Goal: Transaction & Acquisition: Purchase product/service

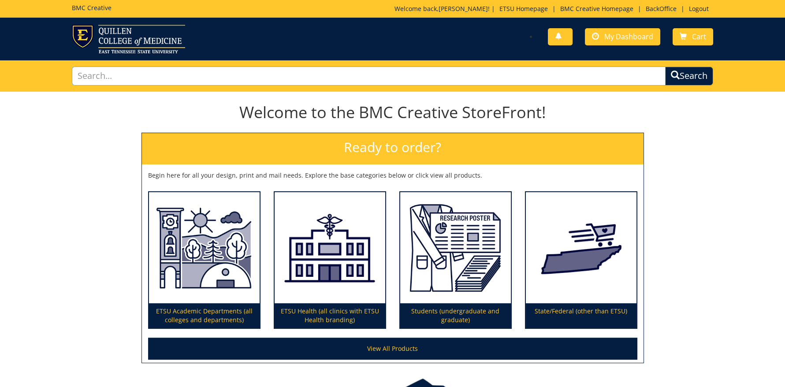
click at [133, 81] on input "text" at bounding box center [368, 76] width 593 height 19
type input "digital"
click at [665, 67] on button "Search" at bounding box center [689, 76] width 48 height 19
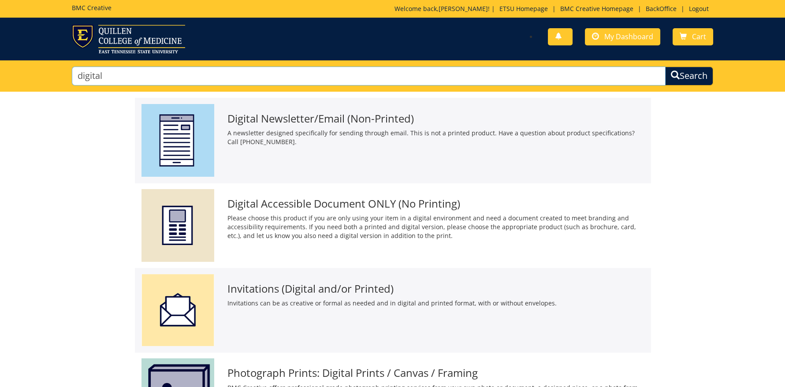
drag, startPoint x: 110, startPoint y: 78, endPoint x: 63, endPoint y: 64, distance: 49.5
click at [63, 64] on div "digital Search" at bounding box center [392, 75] width 785 height 31
type input "ecard"
click at [665, 67] on button "Search" at bounding box center [689, 76] width 48 height 19
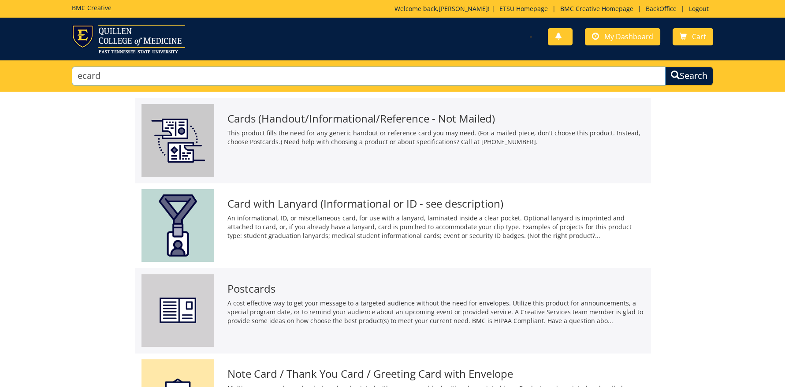
drag, startPoint x: 111, startPoint y: 79, endPoint x: 74, endPoint y: 66, distance: 39.7
click at [74, 67] on input "ecard" at bounding box center [368, 76] width 593 height 19
type input "brochure"
click at [665, 67] on button "Search" at bounding box center [689, 76] width 48 height 19
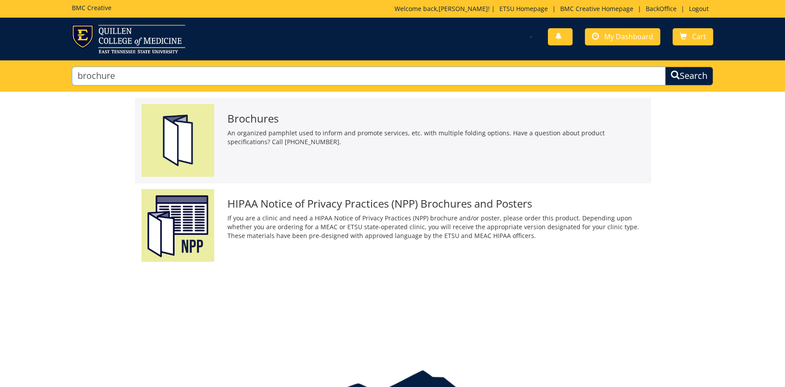
drag, startPoint x: 123, startPoint y: 76, endPoint x: 81, endPoint y: 67, distance: 43.4
click at [81, 67] on input "brochure" at bounding box center [368, 76] width 593 height 19
type input "card"
click at [665, 67] on button "Search" at bounding box center [689, 76] width 48 height 19
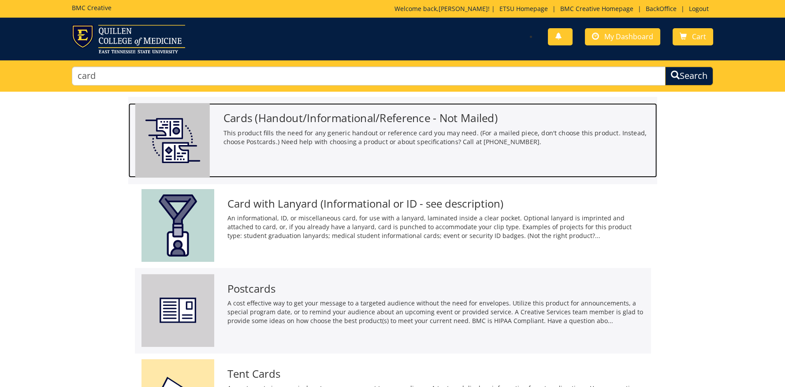
click at [273, 116] on h3 "Cards (Handout/Informational/Reference - Not Mailed)" at bounding box center [436, 118] width 427 height 12
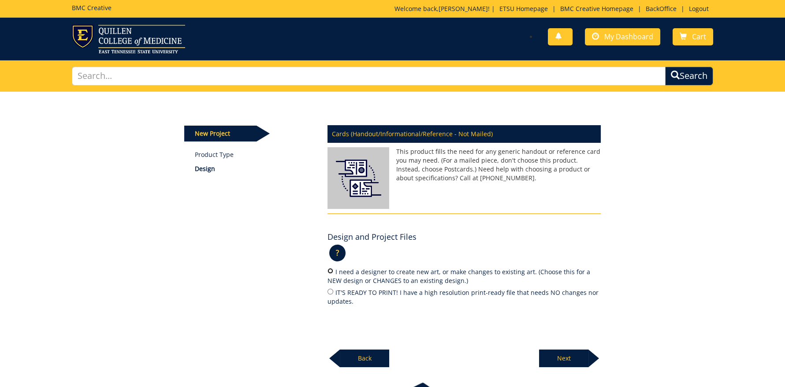
click at [329, 270] on input "I need a designer to create new art, or make changes to existing art. (Choose t…" at bounding box center [330, 271] width 6 height 6
radio input "true"
click at [570, 361] on p "Next" at bounding box center [563, 358] width 49 height 18
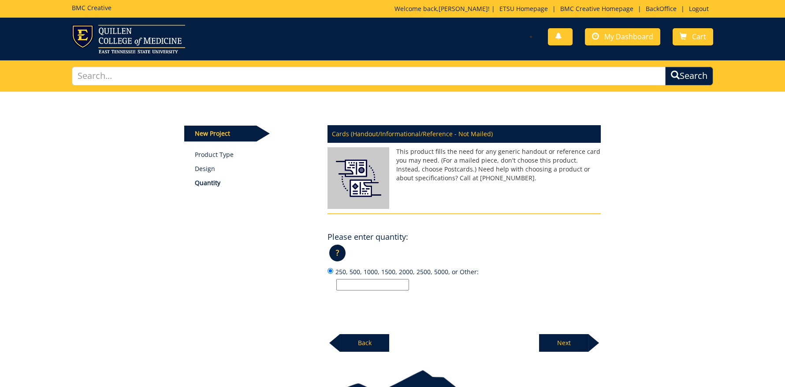
click at [343, 277] on label "250, 500, 1000, 1500, 2000, 2500, 5000, or Other:" at bounding box center [463, 279] width 273 height 24
click at [333, 274] on input "250, 500, 1000, 1500, 2000, 2500, 5000, or Other:" at bounding box center [330, 271] width 6 height 6
click at [346, 284] on input "250, 500, 1000, 1500, 2000, 2500, 5000, or Other:" at bounding box center [372, 284] width 73 height 11
type input "n"
click at [419, 279] on p "n" at bounding box center [468, 284] width 264 height 11
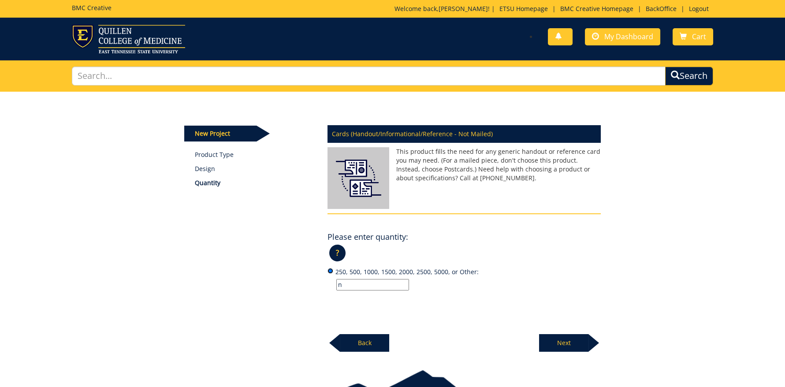
click at [333, 274] on input "250, 500, 1000, 1500, 2000, 2500, 5000, or Other: n" at bounding box center [330, 271] width 6 height 6
click at [567, 341] on p "Next" at bounding box center [563, 343] width 49 height 18
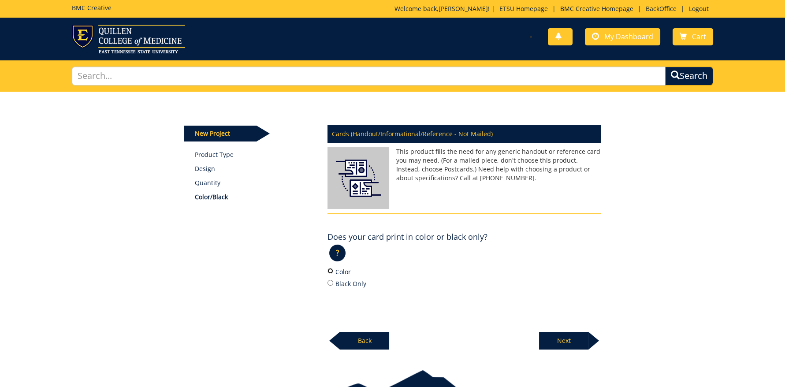
click at [330, 271] on input "Color" at bounding box center [330, 271] width 6 height 6
radio input "true"
click at [563, 333] on p "Next" at bounding box center [563, 341] width 49 height 18
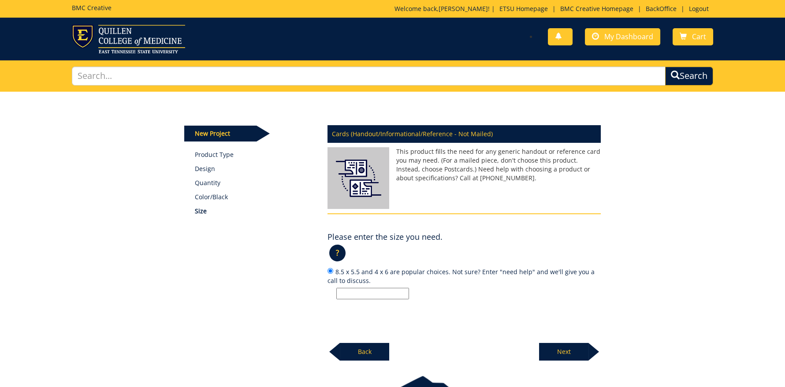
click at [350, 289] on input "8.5 x 5.5 and 4 x 6 are popular choices. Not sure? Enter "need help" and we'll …" at bounding box center [372, 293] width 73 height 11
type input "d"
click at [566, 347] on p "Next" at bounding box center [563, 352] width 49 height 18
click at [101, 73] on input "text" at bounding box center [368, 76] width 593 height 19
type input "ecard"
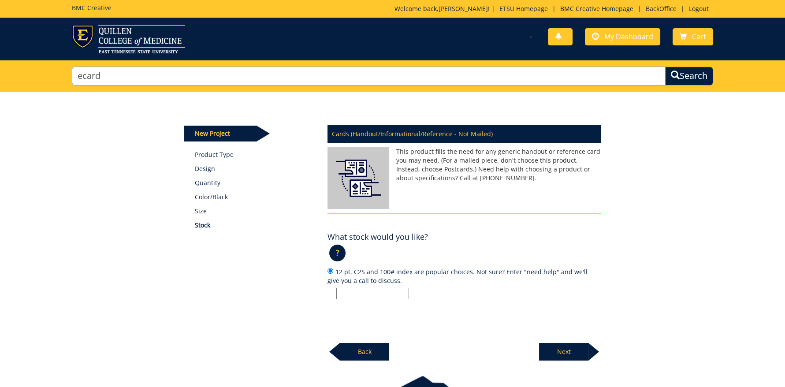
click at [665, 67] on button "Search" at bounding box center [689, 76] width 48 height 19
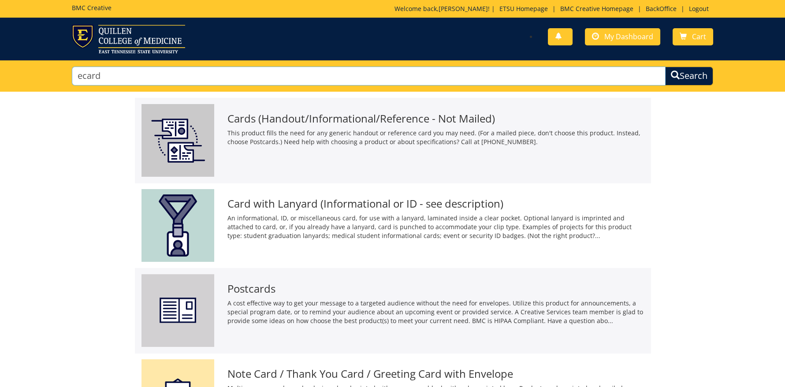
drag, startPoint x: 104, startPoint y: 78, endPoint x: 55, endPoint y: 69, distance: 50.1
click at [55, 69] on div "ecard Search" at bounding box center [392, 75] width 785 height 31
type input "digital"
click at [665, 67] on button "Search" at bounding box center [689, 76] width 48 height 19
